Goal: Task Accomplishment & Management: Manage account settings

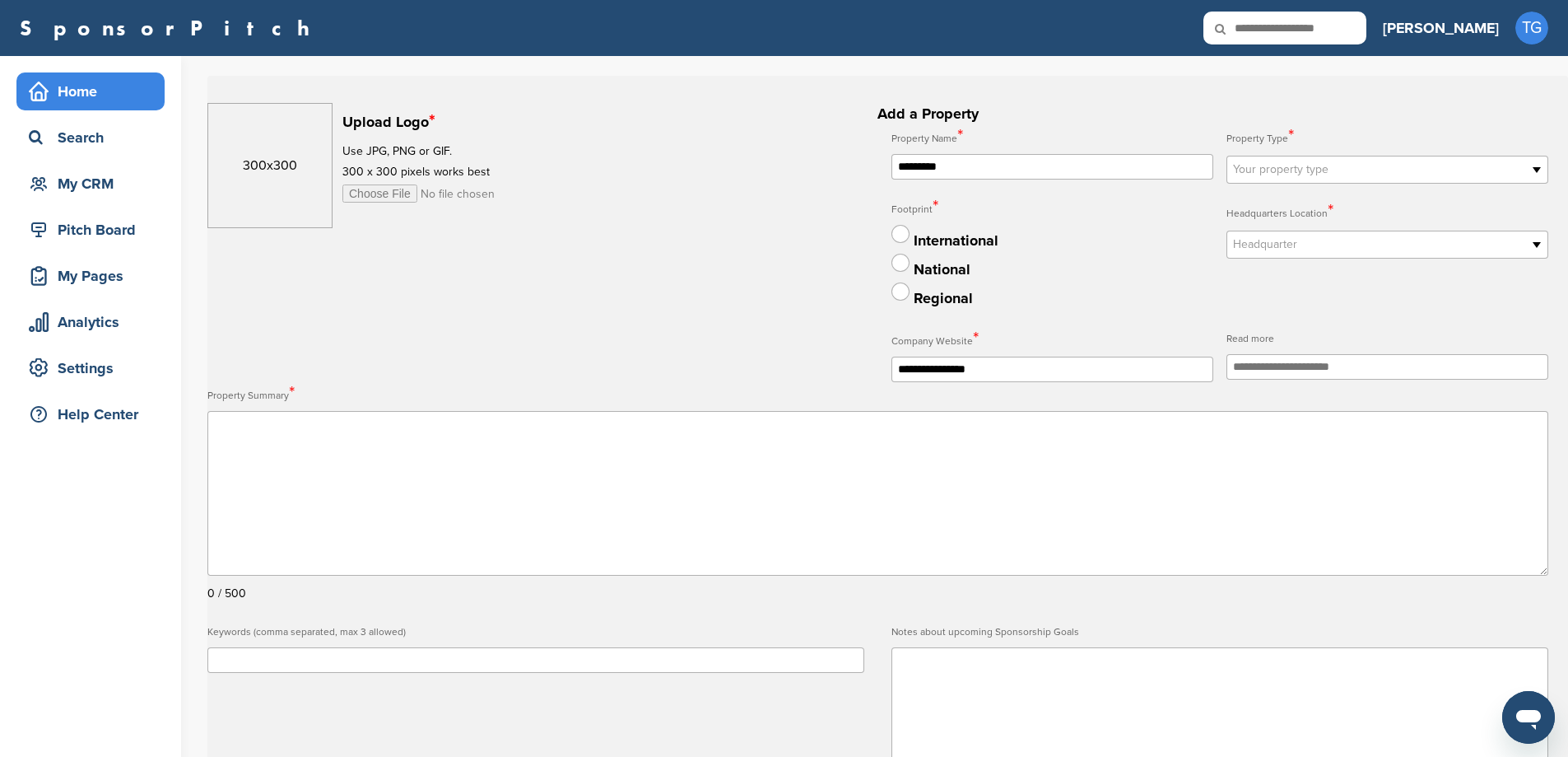
click at [85, 89] on div "Home" at bounding box center [94, 90] width 140 height 30
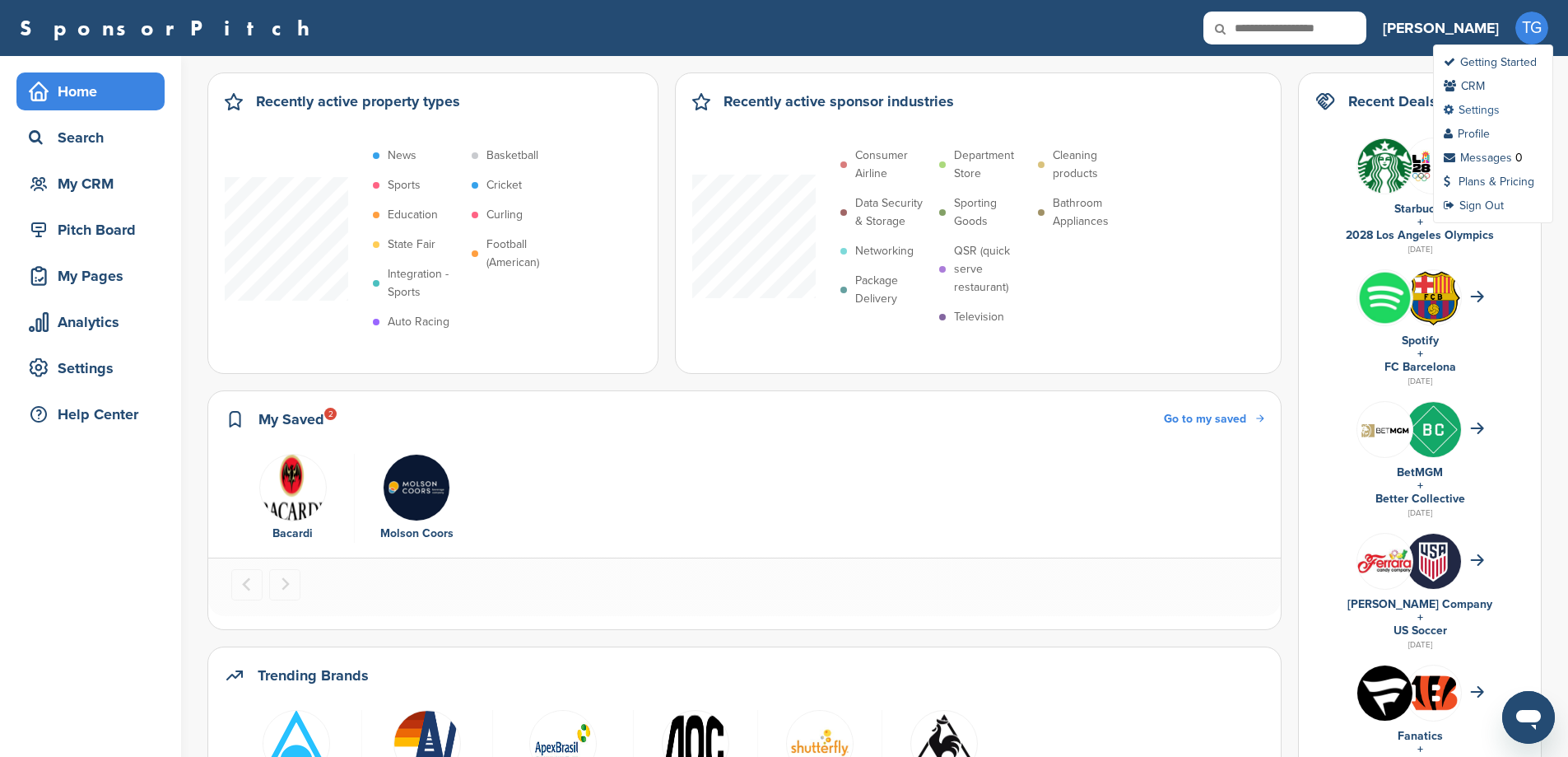
click at [1489, 112] on link "Settings" at bounding box center [1472, 110] width 56 height 14
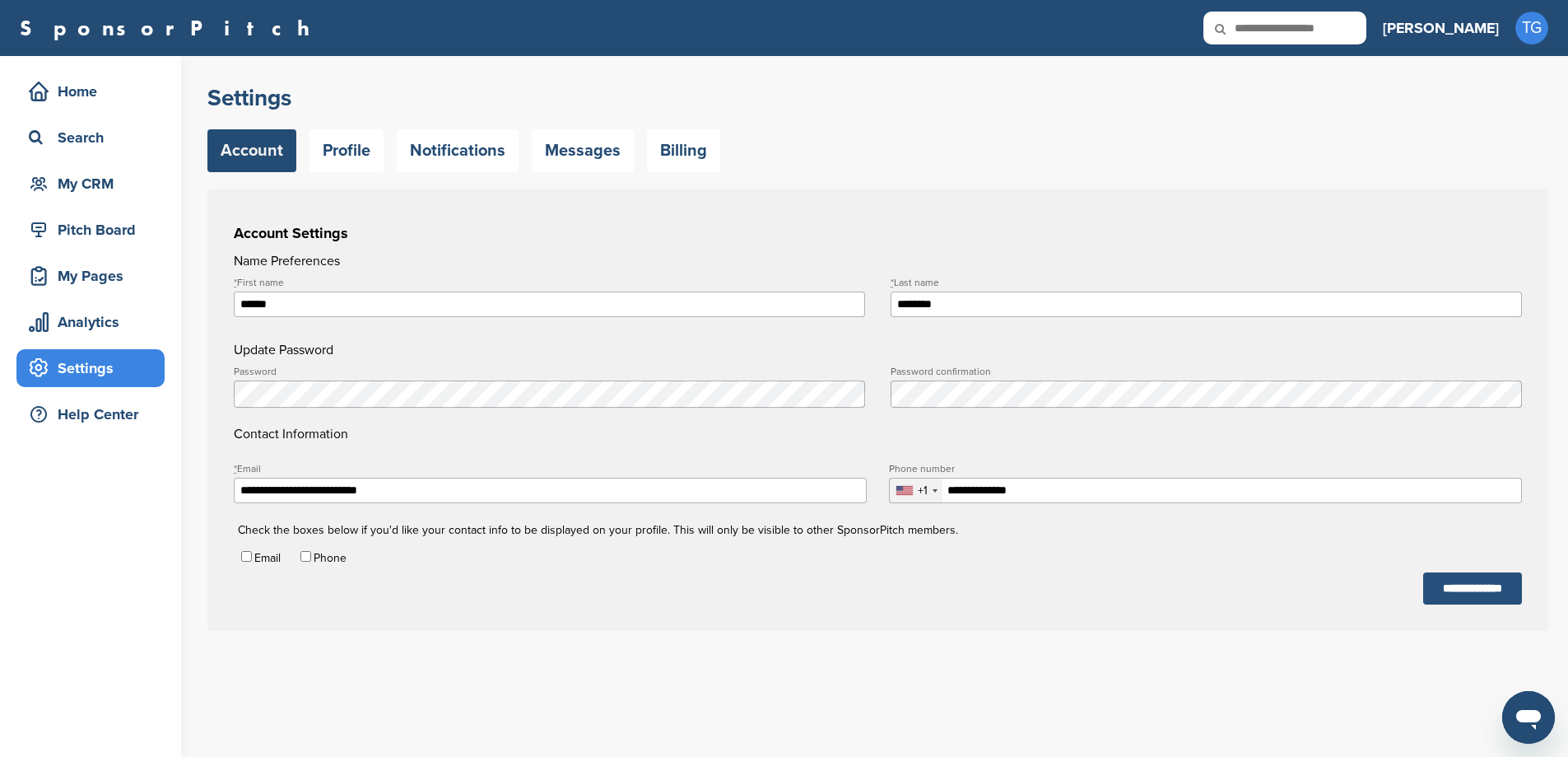
click at [1464, 586] on input "**********" at bounding box center [1473, 588] width 99 height 32
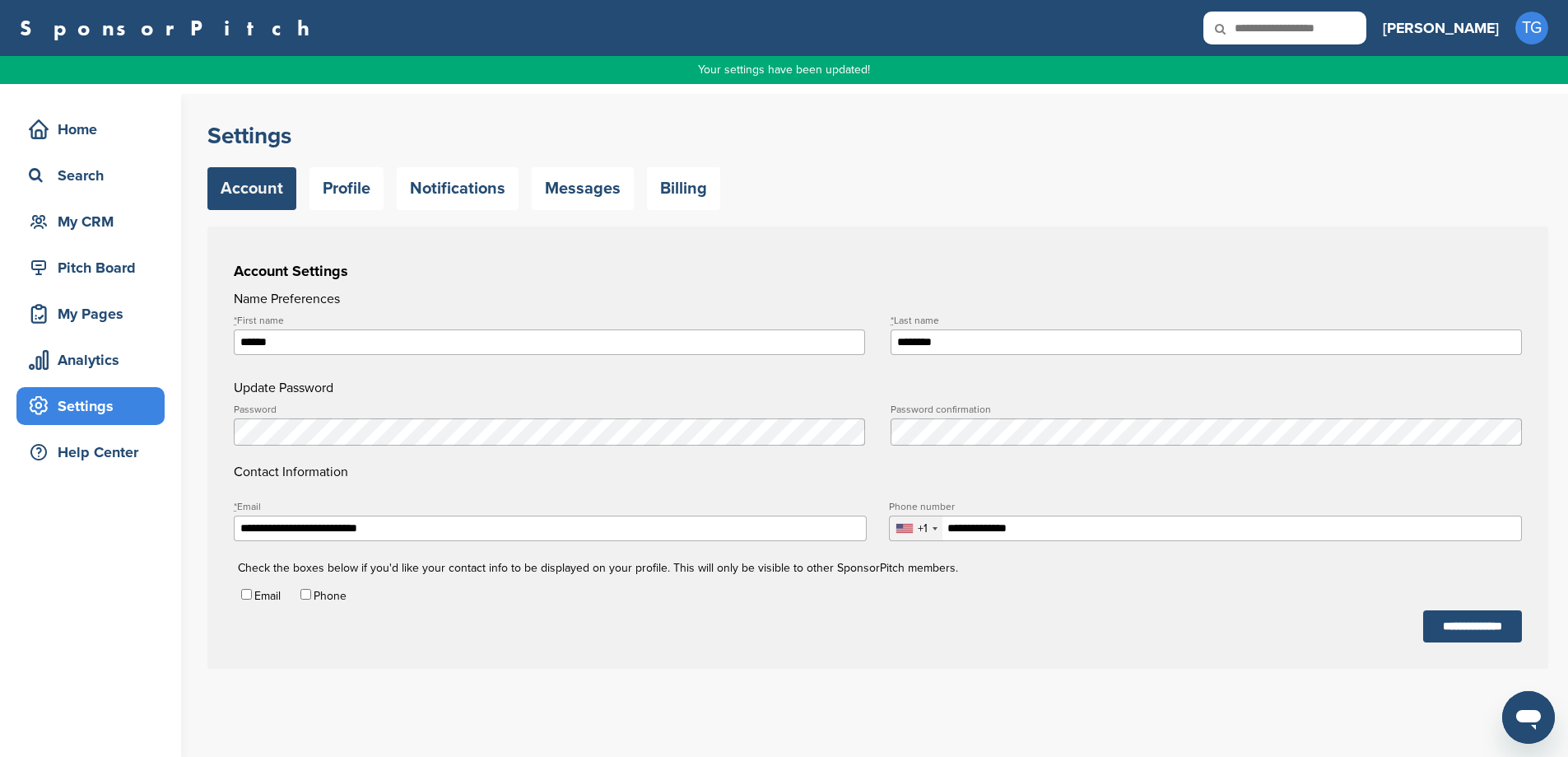
click at [1513, 30] on div "Trisha TG Getting Started CRM Settings Profile Messages 0 Plans & Pricing Sign …" at bounding box center [1466, 28] width 166 height 36
click at [1526, 24] on span "TG" at bounding box center [1532, 28] width 33 height 33
click at [1538, 39] on span "TG" at bounding box center [1532, 28] width 33 height 33
click at [1487, 202] on link "Sign Out" at bounding box center [1474, 205] width 60 height 14
